Goal: Information Seeking & Learning: Check status

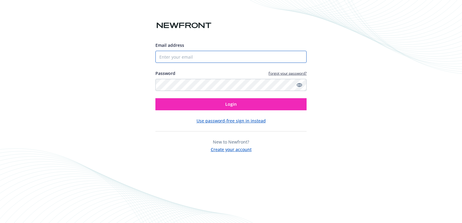
click at [197, 58] on input "Email address" at bounding box center [231, 57] width 151 height 12
paste input "[EMAIL_ADDRESS][DOMAIN_NAME]"
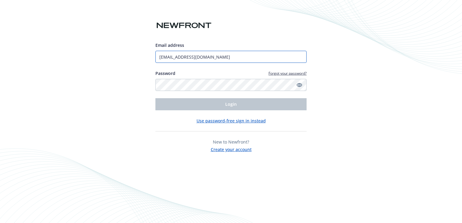
type input "[EMAIL_ADDRESS][DOMAIN_NAME]"
click at [133, 77] on div "Email address direct@shorelineai.us Password Forgot your password? Login Use pa…" at bounding box center [231, 111] width 462 height 223
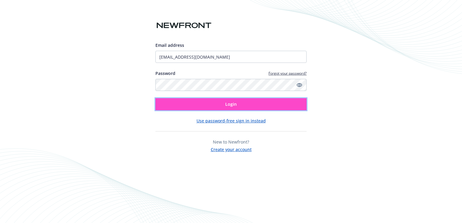
click at [185, 108] on button "Login" at bounding box center [231, 104] width 151 height 12
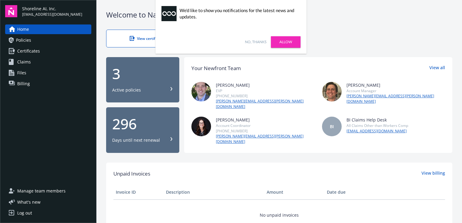
click at [260, 42] on link "No, thanks" at bounding box center [255, 41] width 21 height 5
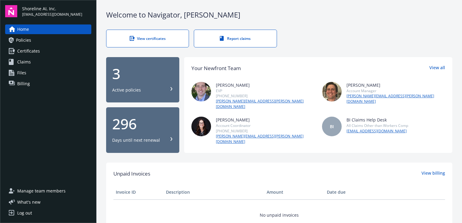
click at [161, 87] on div "Active policies" at bounding box center [142, 90] width 61 height 6
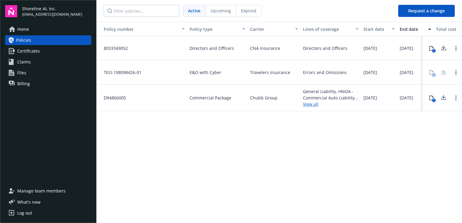
click at [408, 126] on div "Policy number Policy type Carrier Lines of coverage Start date End date Total c…" at bounding box center [280, 122] width 366 height 201
click at [456, 74] on circle "Open options" at bounding box center [456, 74] width 1 height 1
click at [397, 128] on div "Policy number Policy type Carrier Lines of coverage Start date End date Total c…" at bounding box center [280, 122] width 366 height 201
click at [228, 13] on span "Upcoming" at bounding box center [221, 11] width 21 height 6
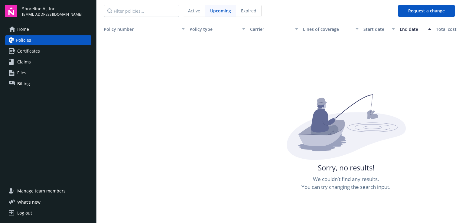
click at [254, 11] on span "Expired" at bounding box center [248, 11] width 15 height 6
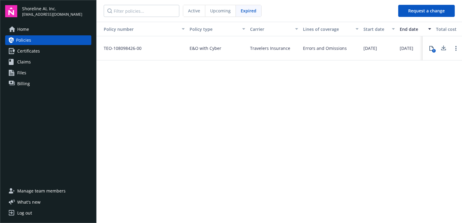
click at [197, 10] on span "Active" at bounding box center [194, 11] width 12 height 6
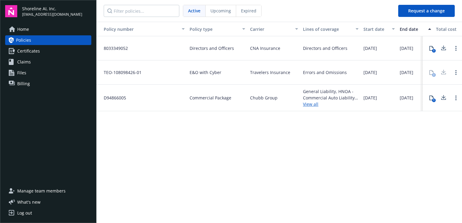
click at [281, 142] on div "Policy number Policy type Carrier Lines of coverage Start date End date Total c…" at bounding box center [280, 122] width 366 height 201
